Goal: Transaction & Acquisition: Purchase product/service

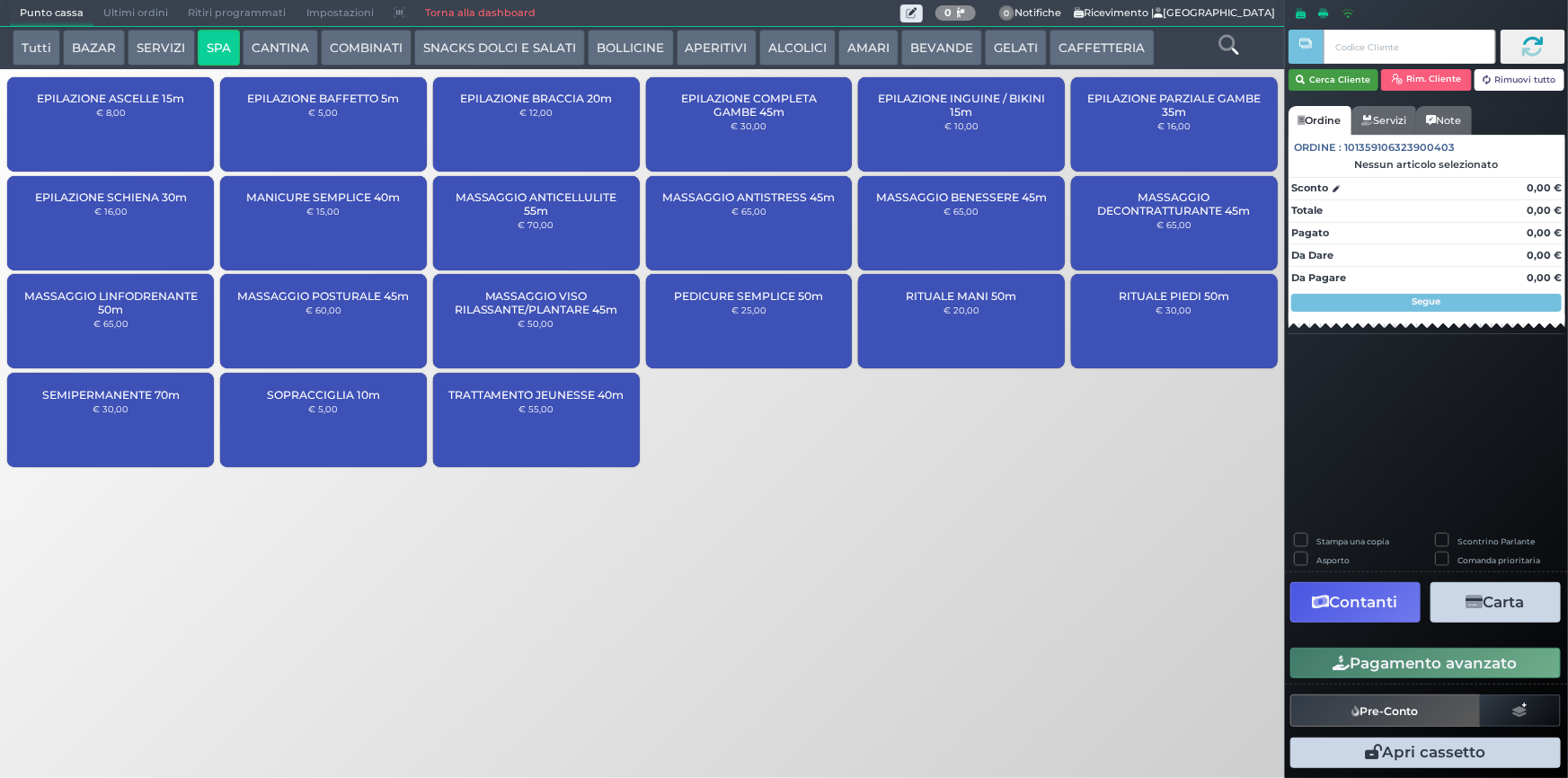
click at [1338, 81] on button "Cerca Cliente" at bounding box center [1334, 80] width 91 height 21
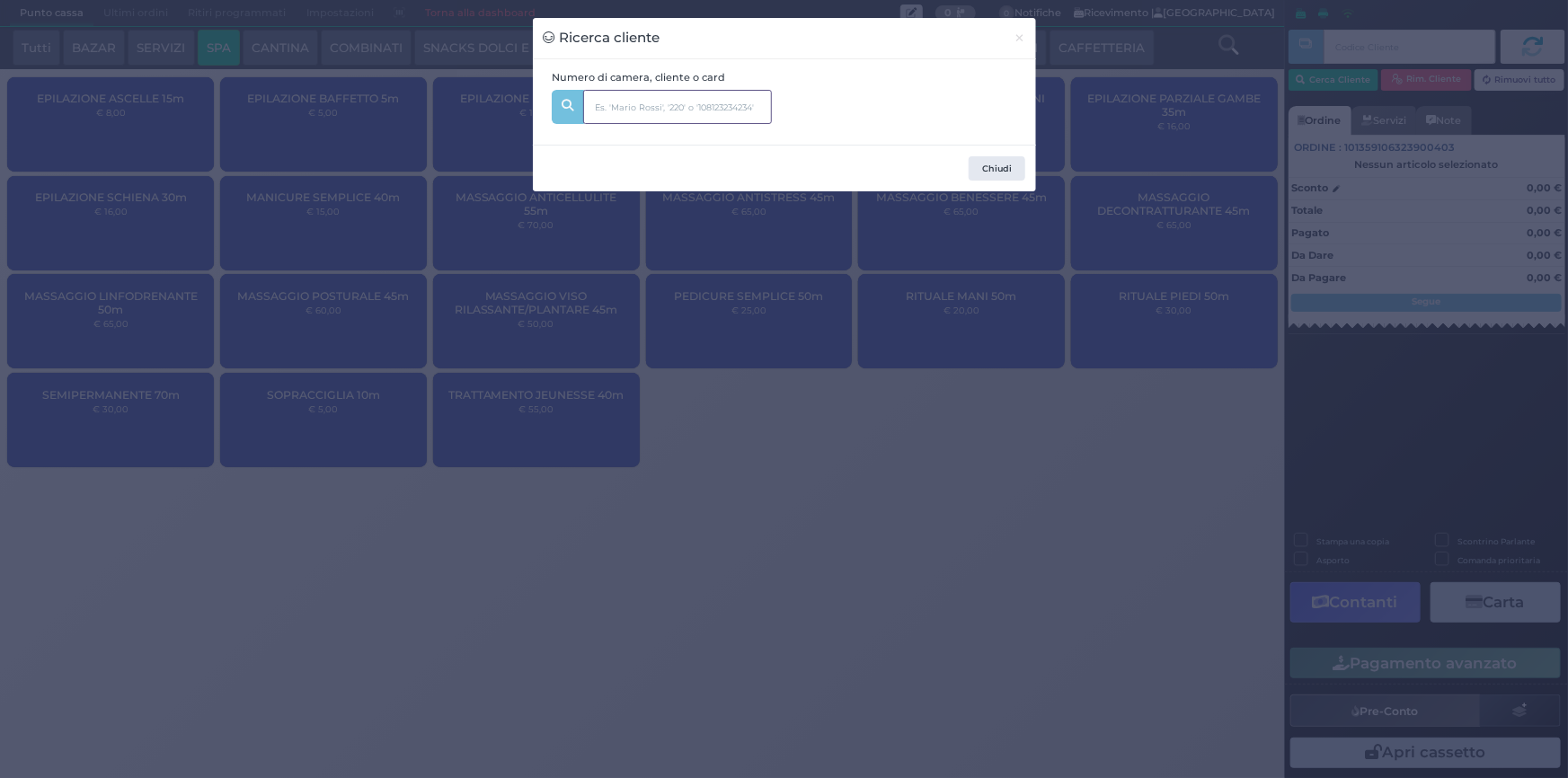
click at [674, 101] on input "text" at bounding box center [677, 106] width 189 height 34
type input "523"
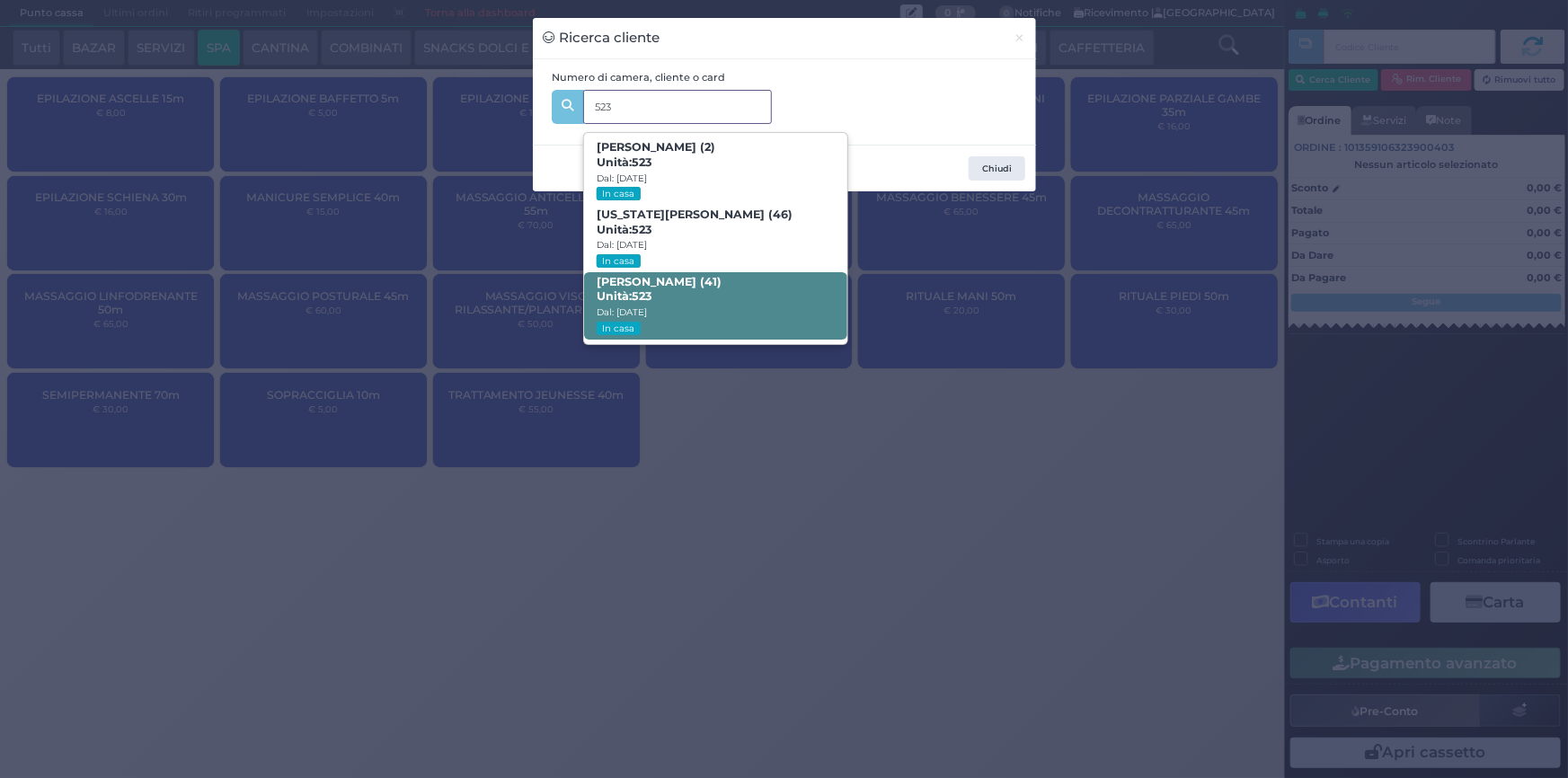
click at [651, 288] on b "PAOLO CONTI (41) Unità: 523" at bounding box center [658, 290] width 124 height 29
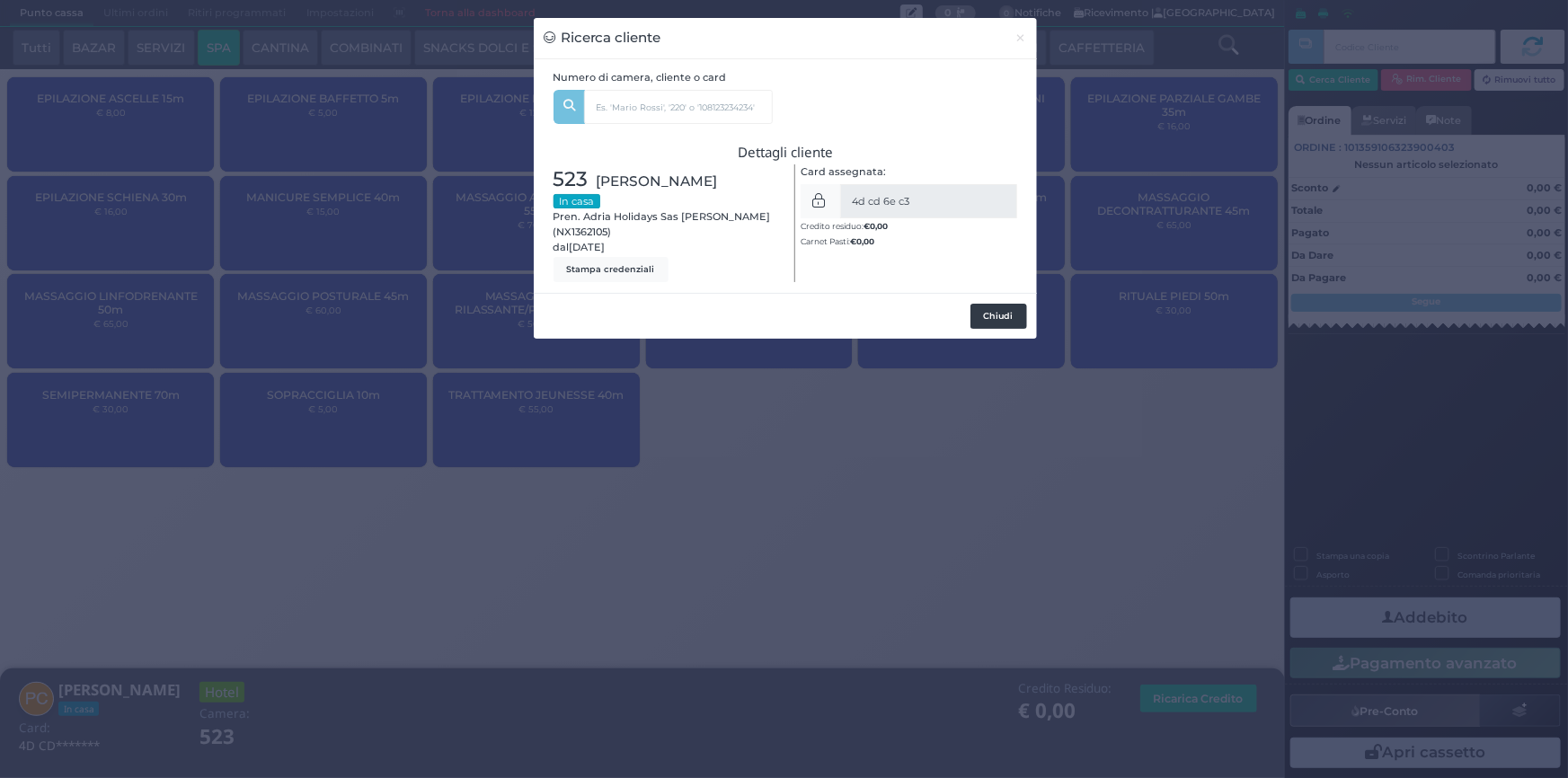
click at [1000, 320] on button "Chiudi" at bounding box center [999, 317] width 57 height 25
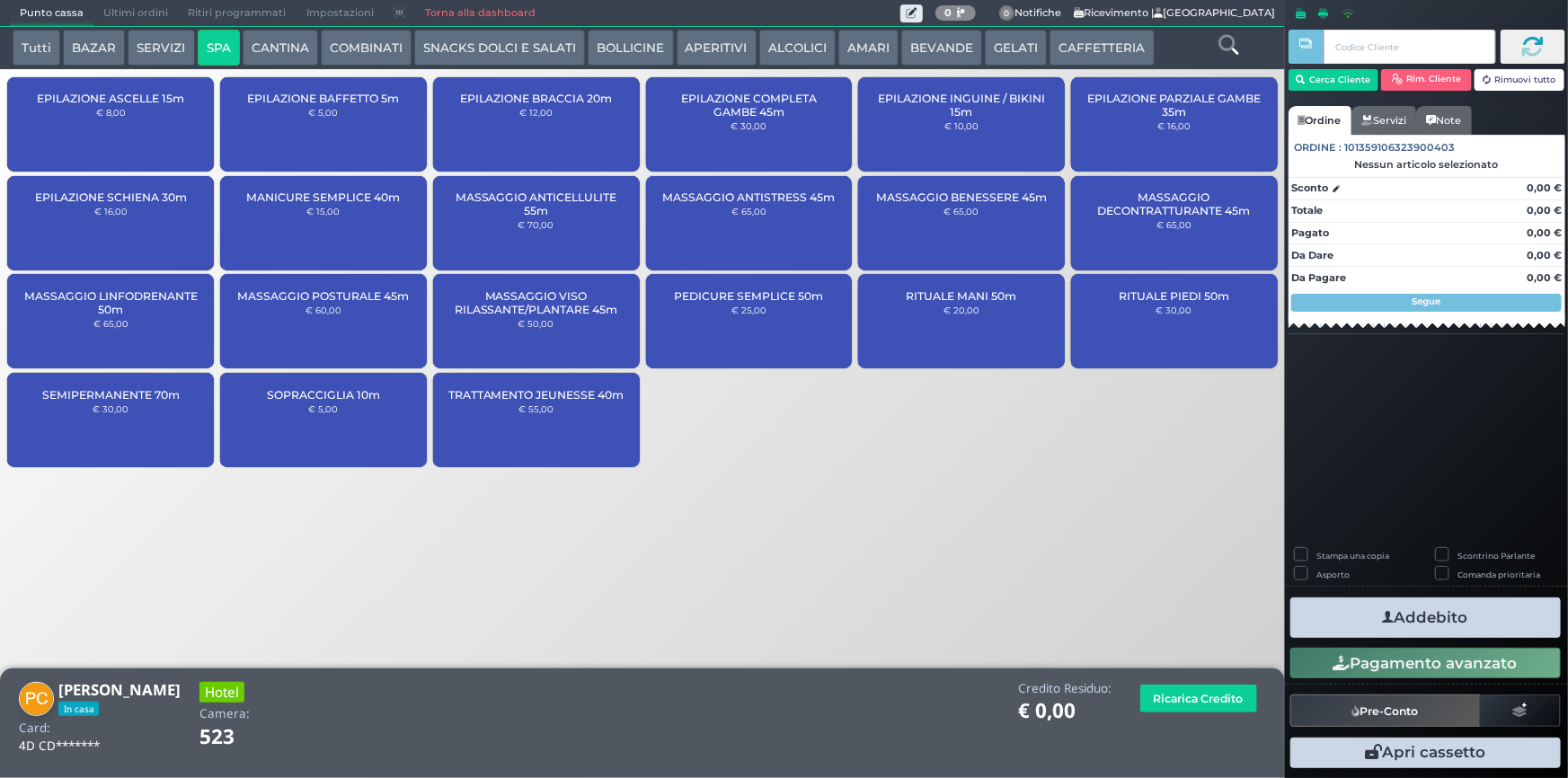
click at [151, 43] on button "SERVIZI" at bounding box center [160, 47] width 67 height 36
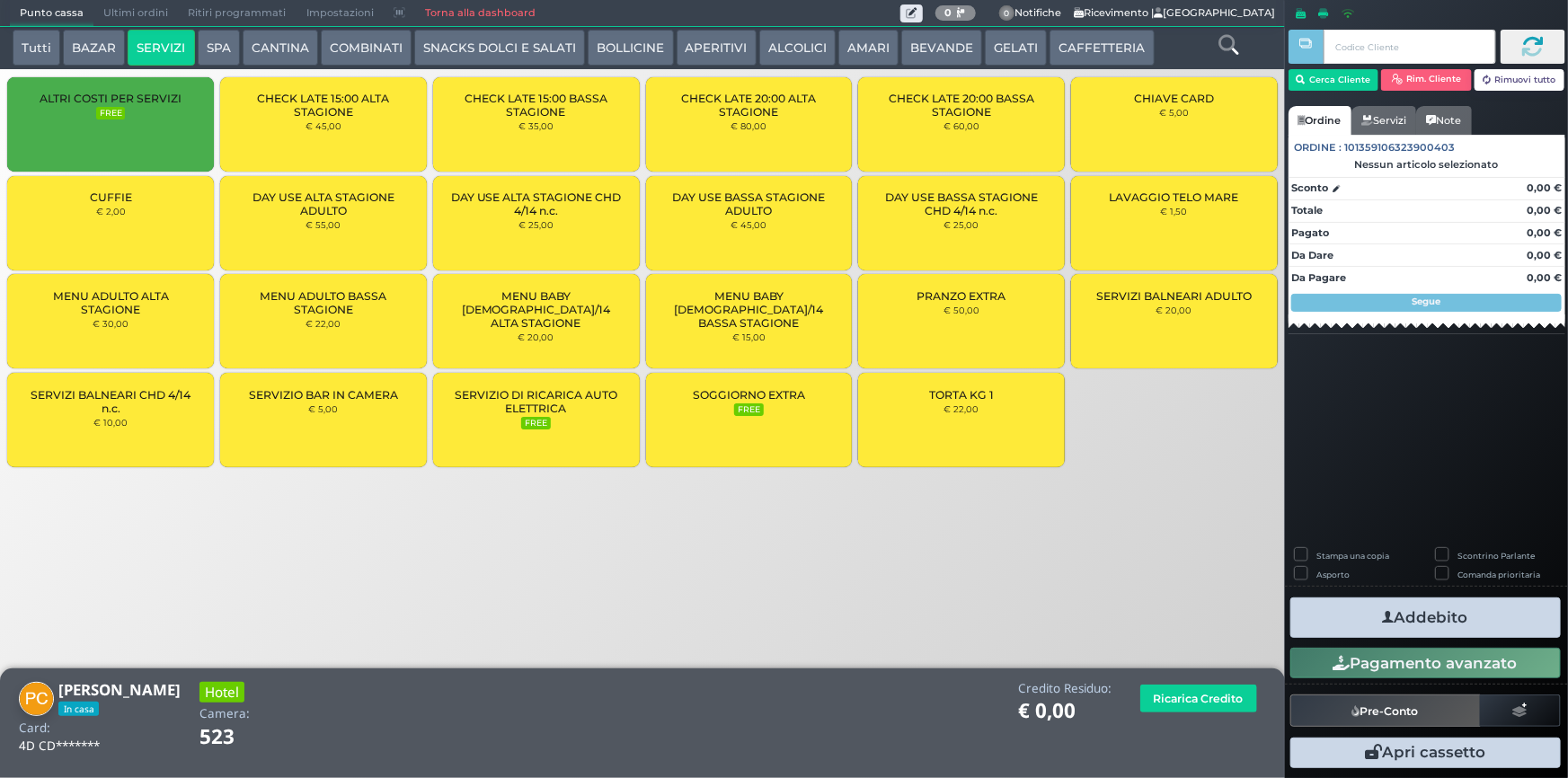
click at [952, 411] on small "€ 22,00" at bounding box center [962, 408] width 35 height 11
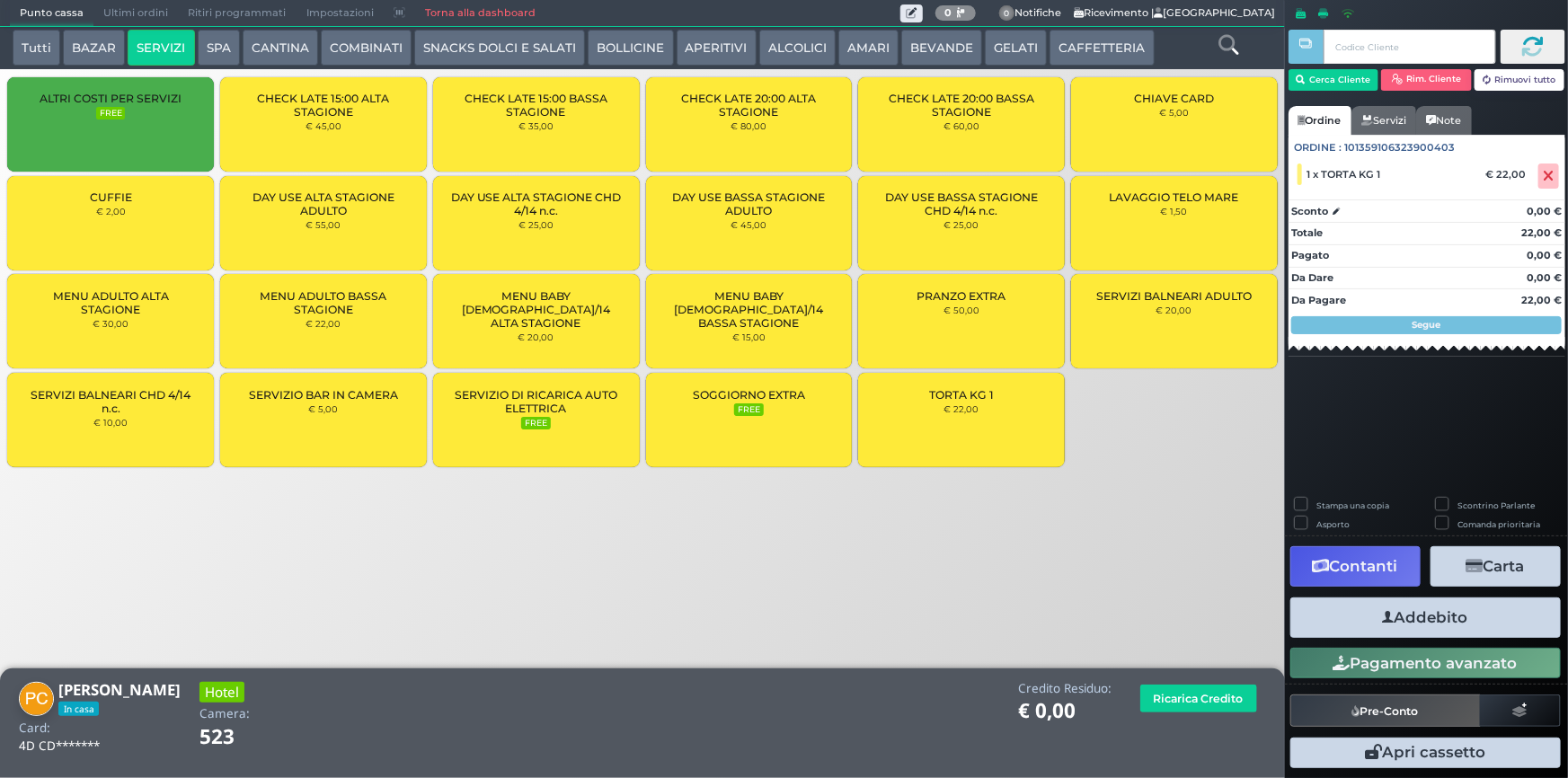
click at [1429, 616] on button "Addebito" at bounding box center [1425, 618] width 270 height 41
